Goal: Transaction & Acquisition: Purchase product/service

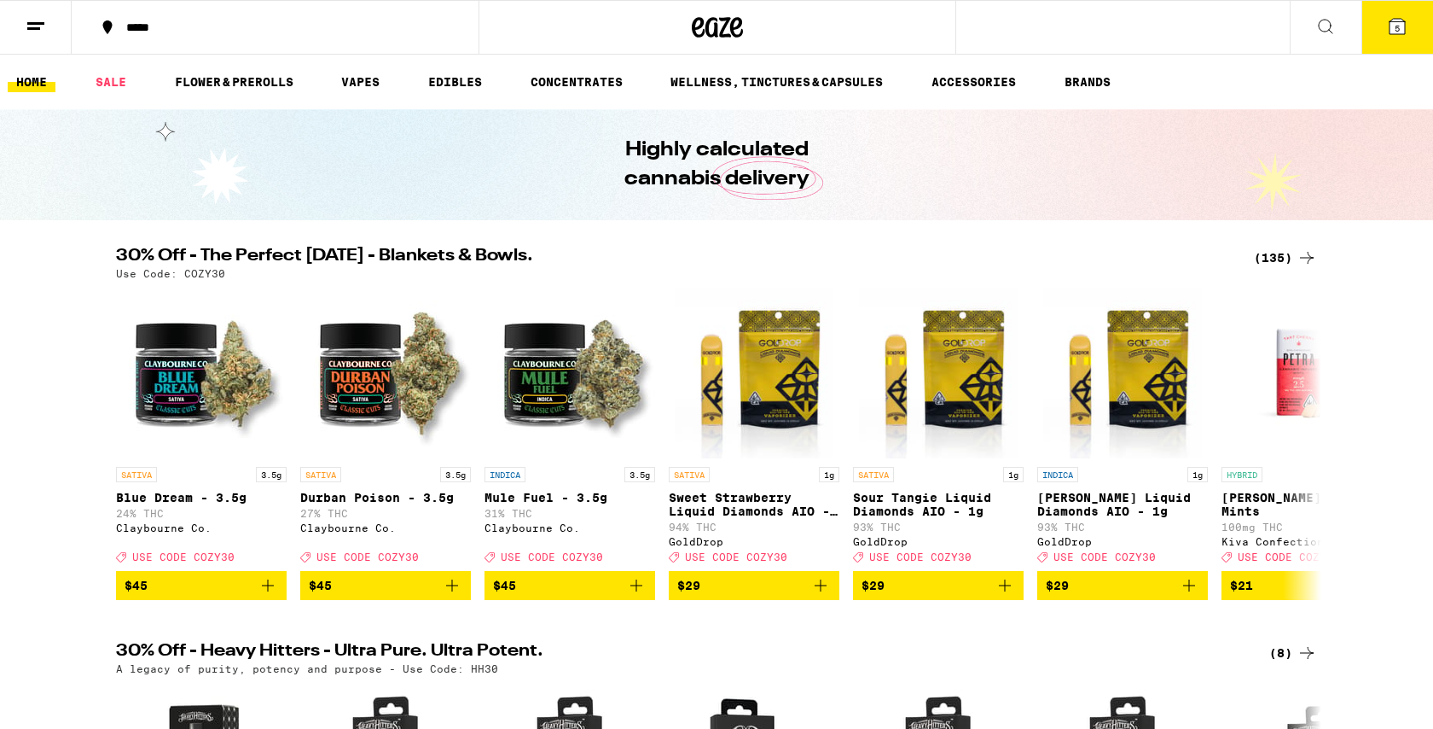
click at [1404, 34] on icon at bounding box center [1397, 26] width 20 height 20
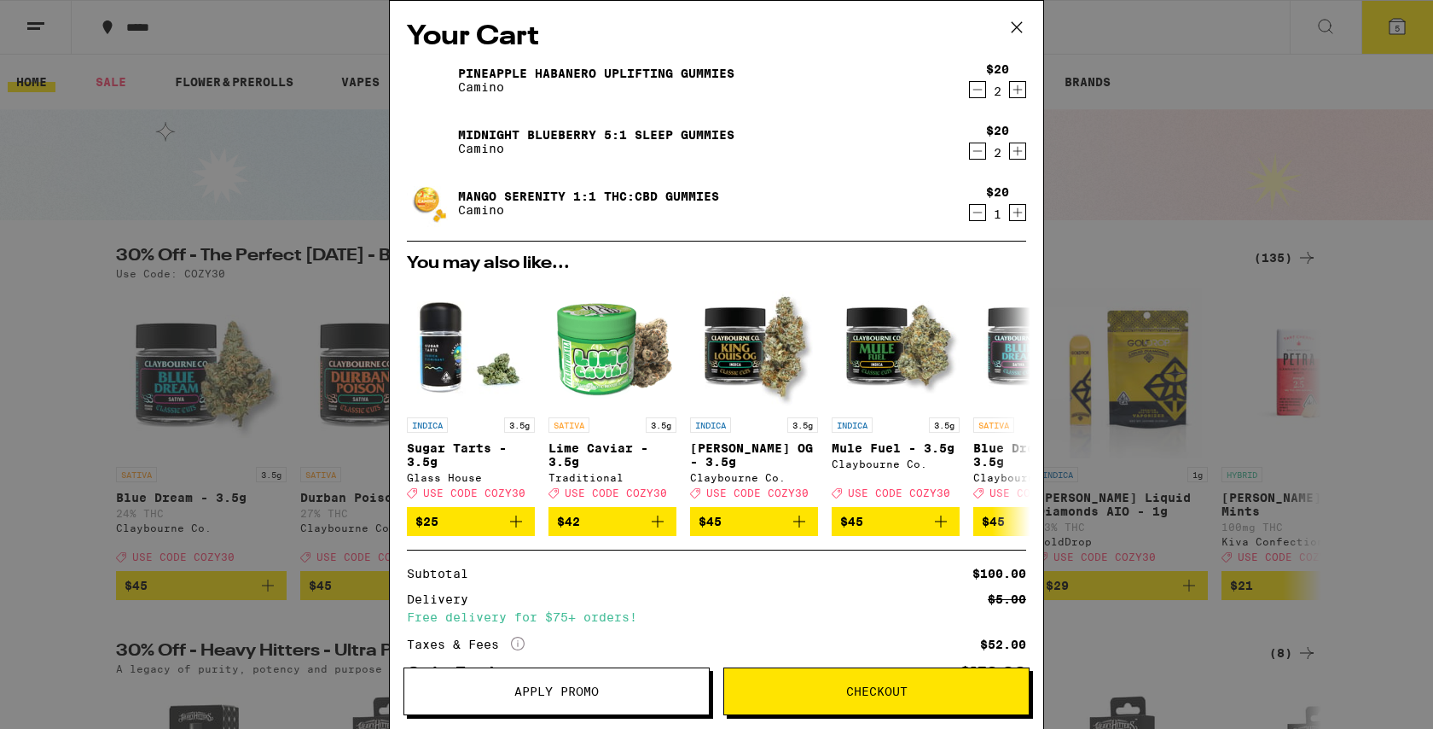
click at [1014, 20] on icon at bounding box center [1017, 28] width 26 height 26
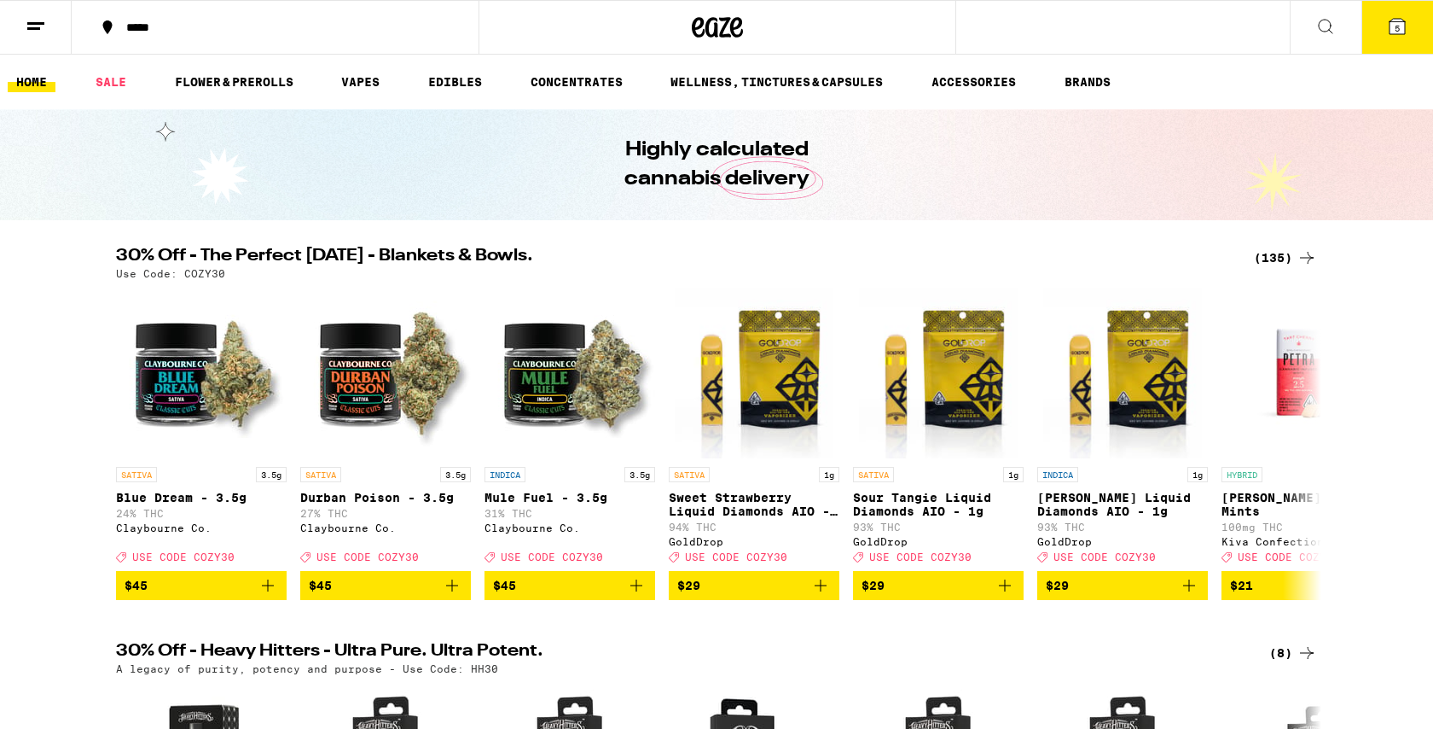
click at [1258, 259] on div "(135)" at bounding box center [1285, 257] width 63 height 20
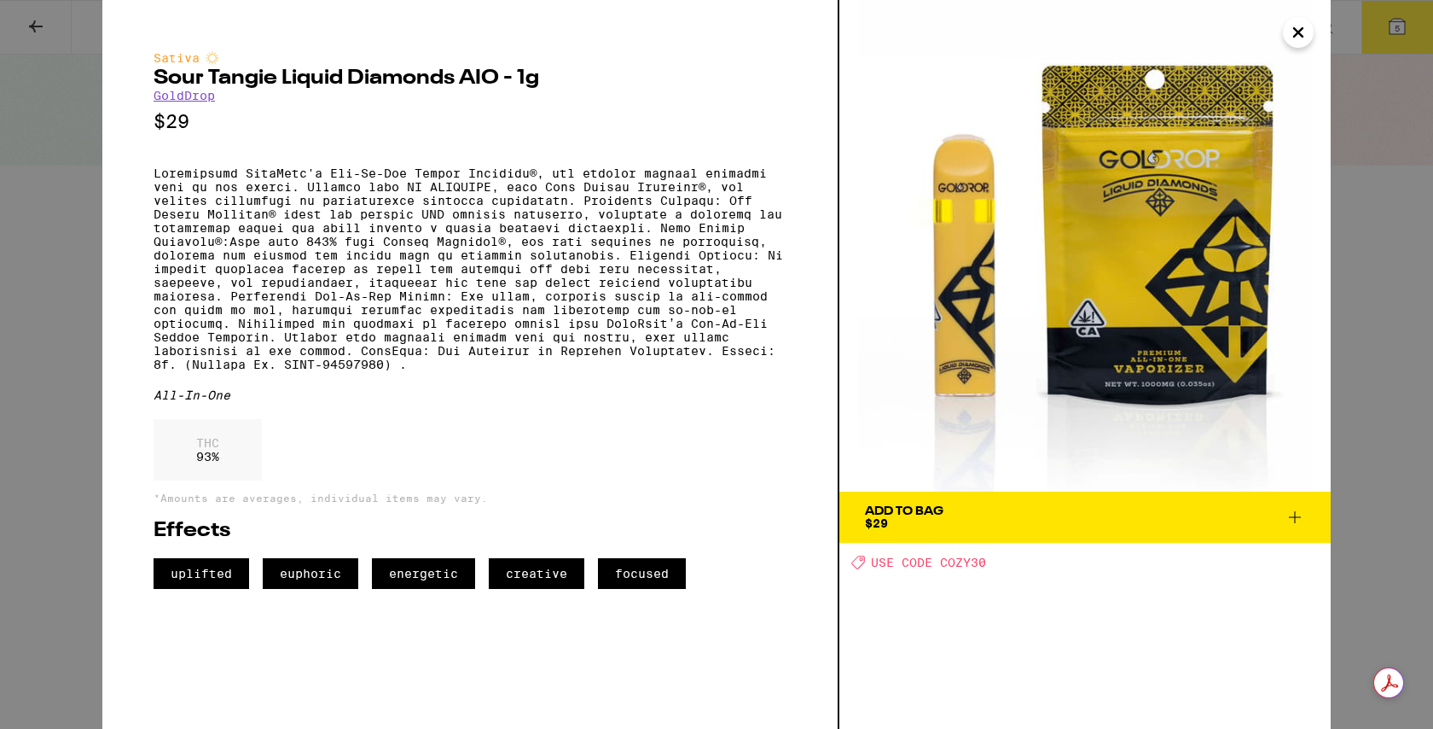
click at [1301, 39] on icon "Close" at bounding box center [1298, 33] width 20 height 26
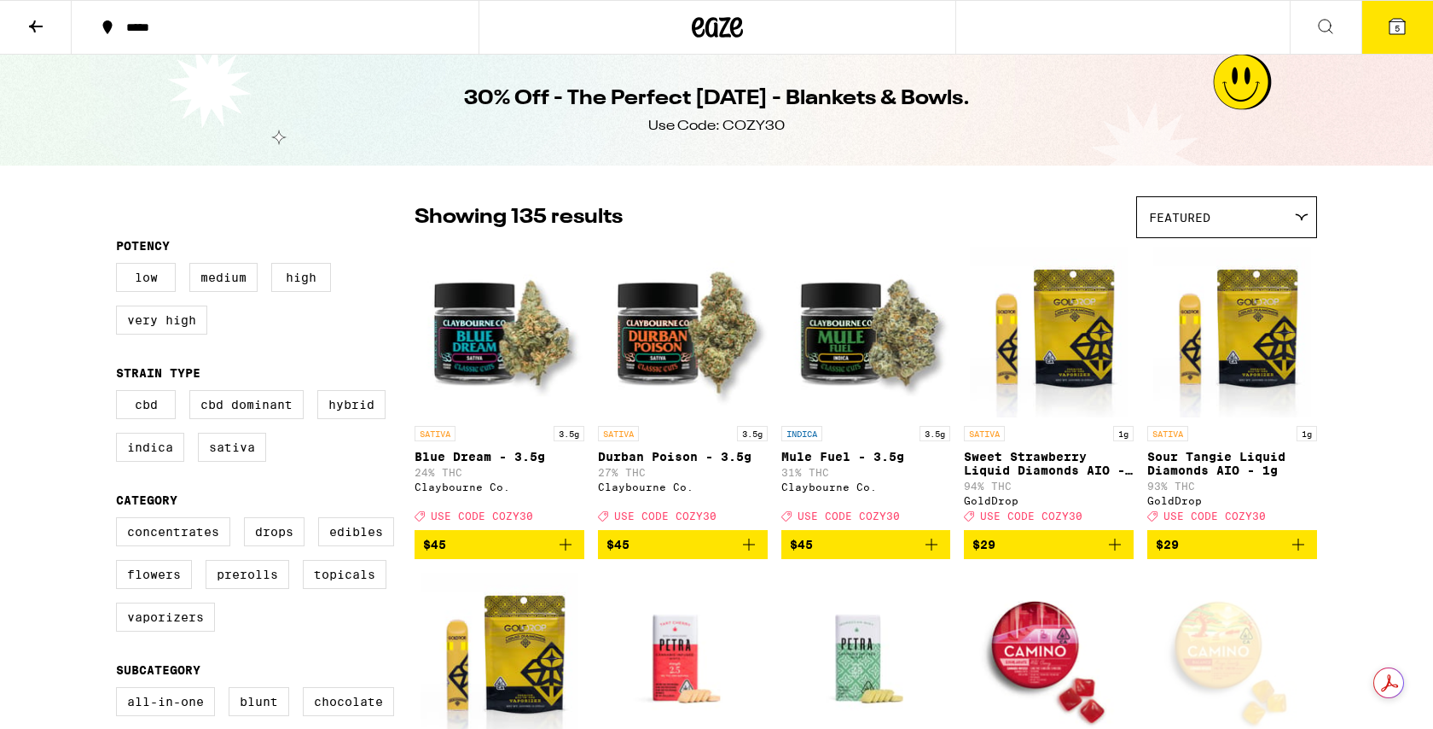
click at [16, 18] on button at bounding box center [36, 28] width 72 height 54
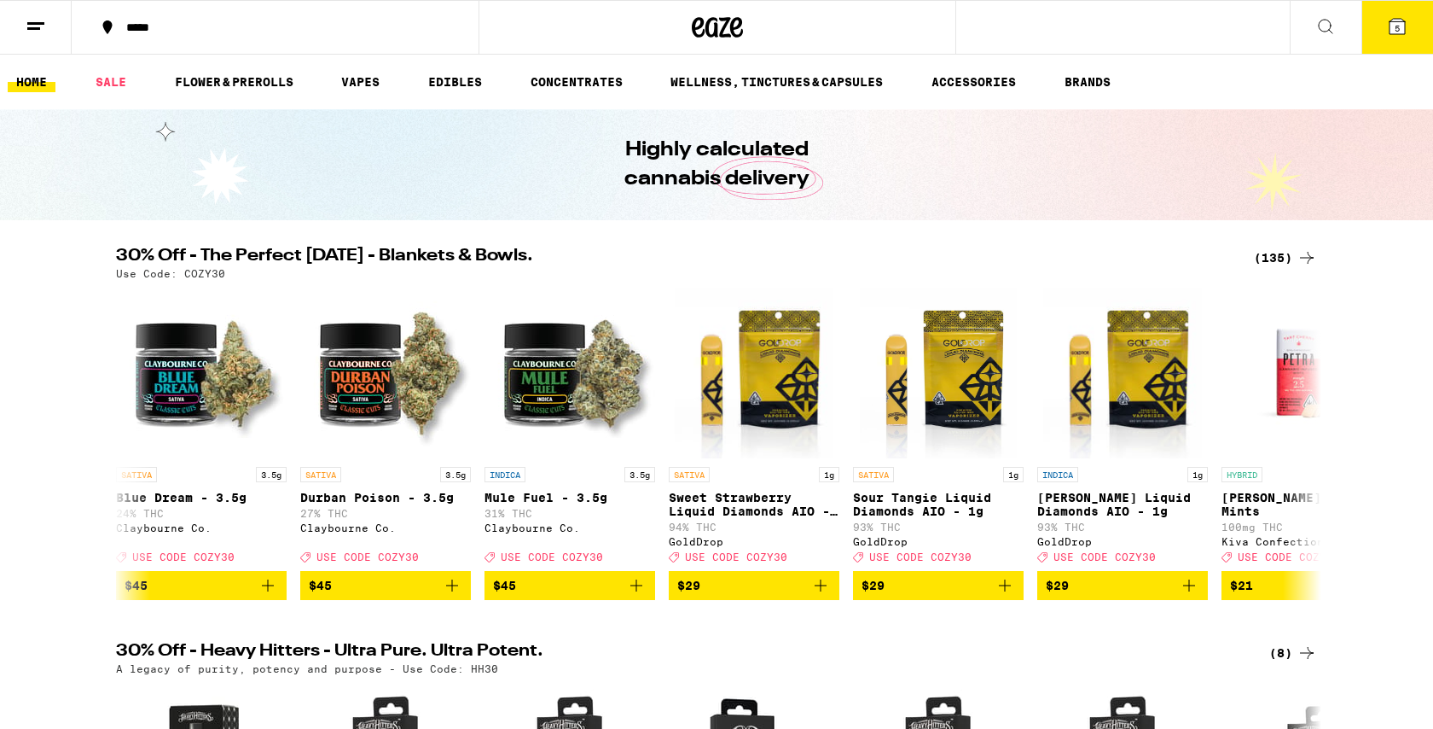
click at [35, 28] on line at bounding box center [33, 28] width 13 height 0
